Goal: Find specific page/section: Find specific page/section

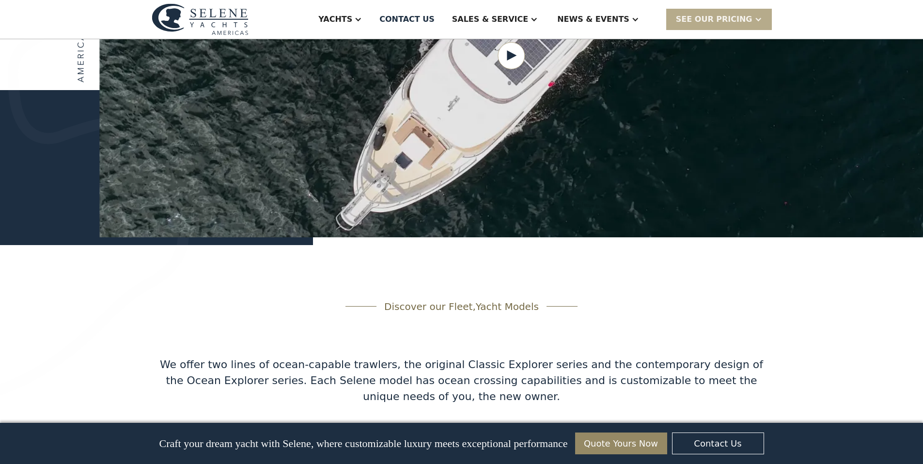
scroll to position [1762, 0]
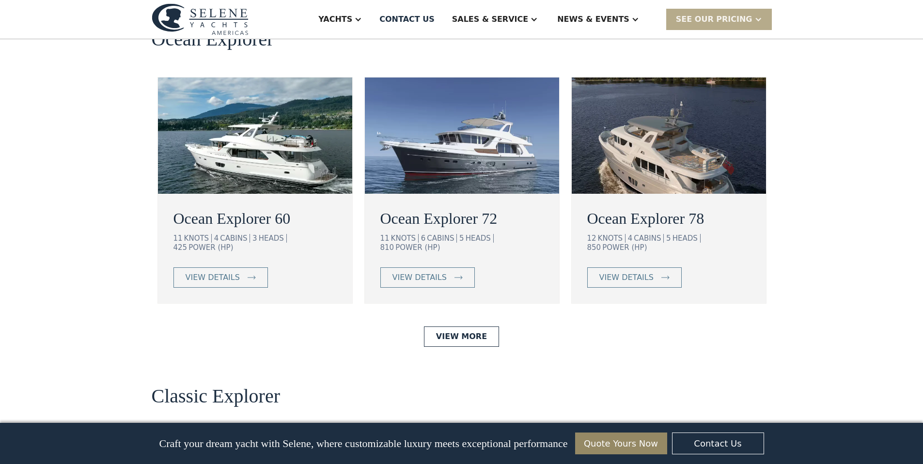
click at [661, 111] on img at bounding box center [669, 136] width 194 height 116
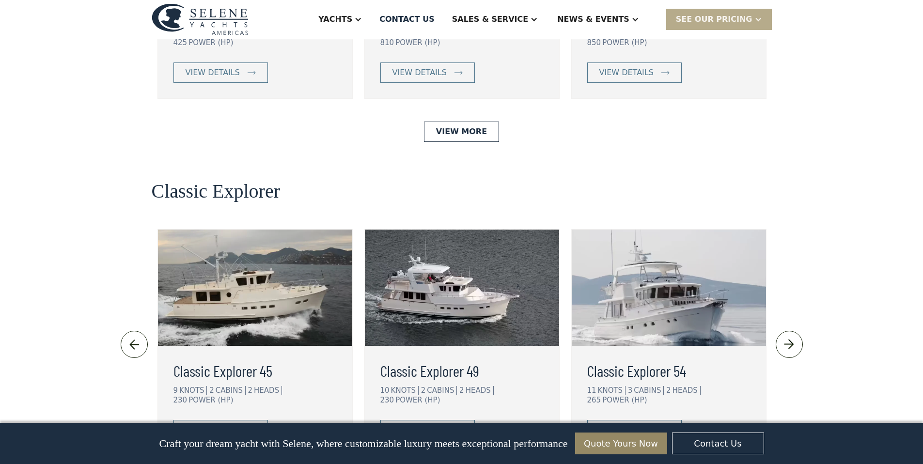
click at [694, 264] on img at bounding box center [669, 288] width 194 height 116
